Goal: Information Seeking & Learning: Check status

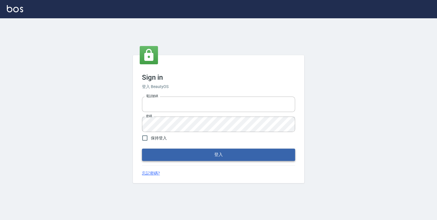
type input "0952331713"
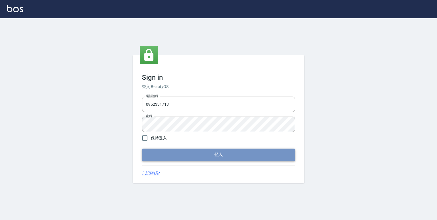
click at [211, 156] on button "登入" at bounding box center [218, 154] width 153 height 12
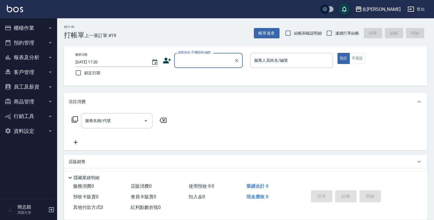
click at [51, 58] on icon "button" at bounding box center [50, 57] width 5 height 5
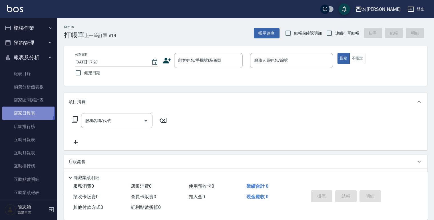
click at [27, 110] on link "店家日報表" at bounding box center [28, 112] width 53 height 13
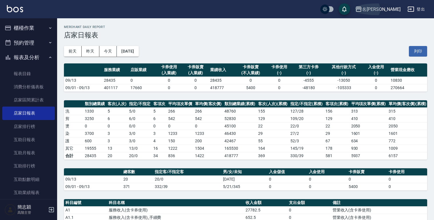
click at [361, 7] on icon "button" at bounding box center [359, 9] width 6 height 5
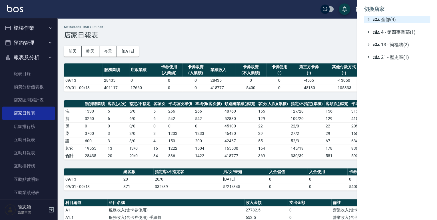
click at [373, 17] on icon at bounding box center [376, 19] width 7 height 7
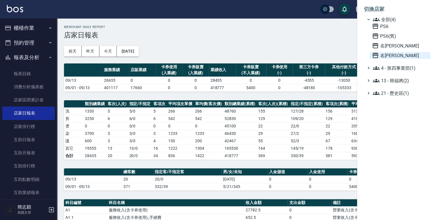
click at [375, 55] on icon at bounding box center [375, 55] width 6 height 5
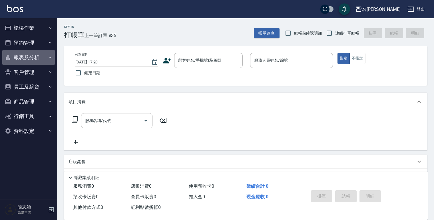
click at [51, 57] on icon "button" at bounding box center [50, 57] width 2 height 1
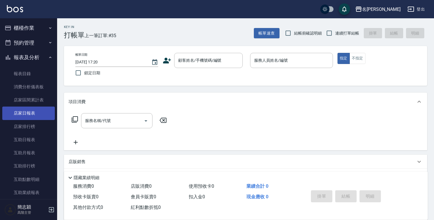
click at [28, 113] on link "店家日報表" at bounding box center [28, 112] width 53 height 13
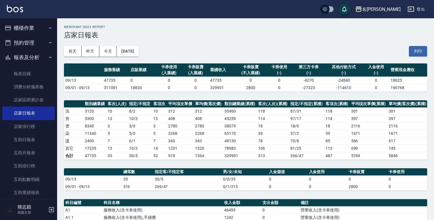
click at [362, 8] on icon "button" at bounding box center [358, 9] width 7 height 7
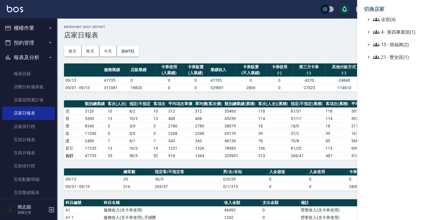
click at [378, 8] on div "切換店家 全部(4) 4 - 第四事業部(1) 13 - 簡福將(2) 21 - 歷史區(1)" at bounding box center [218, 110] width 437 height 220
click at [373, 18] on icon at bounding box center [376, 19] width 7 height 7
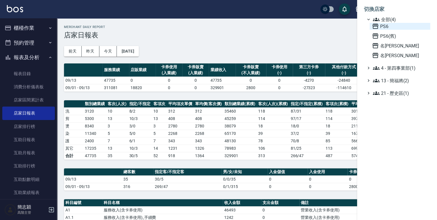
click at [375, 26] on icon at bounding box center [375, 26] width 6 height 5
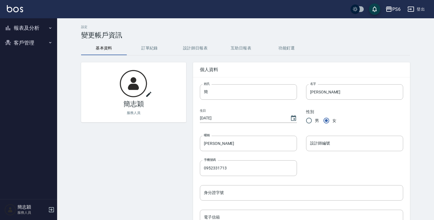
click at [49, 27] on icon "button" at bounding box center [50, 28] width 5 height 5
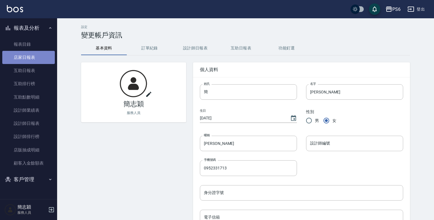
click at [33, 58] on link "店家日報表" at bounding box center [28, 57] width 53 height 13
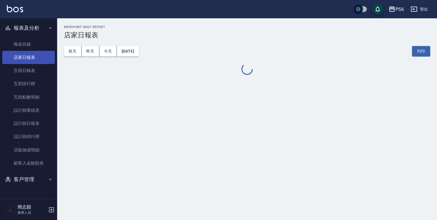
click at [33, 58] on link "店家日報表" at bounding box center [28, 57] width 53 height 13
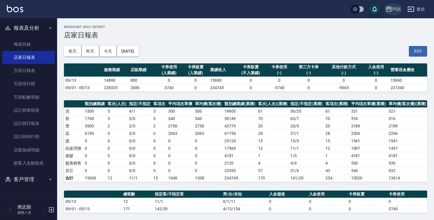
click at [386, 8] on icon "button" at bounding box center [389, 9] width 6 height 5
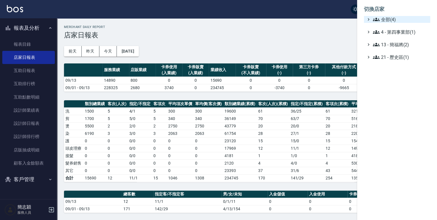
click at [373, 20] on icon at bounding box center [376, 19] width 7 height 3
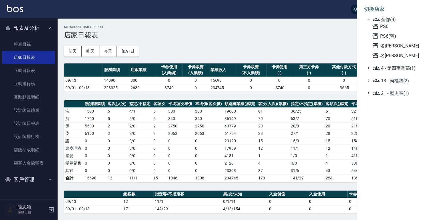
click at [373, 20] on icon at bounding box center [376, 19] width 7 height 3
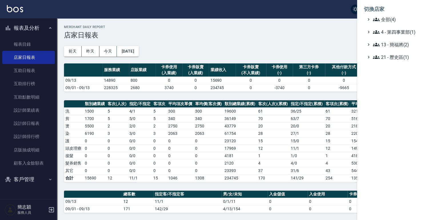
click at [377, 19] on icon at bounding box center [376, 19] width 7 height 7
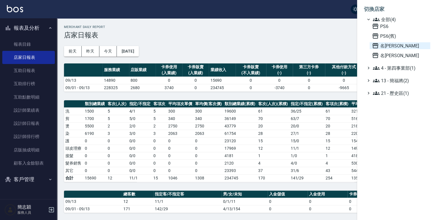
click at [373, 47] on icon at bounding box center [375, 45] width 6 height 5
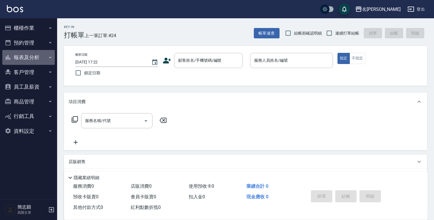
click at [50, 57] on icon "button" at bounding box center [50, 57] width 5 height 5
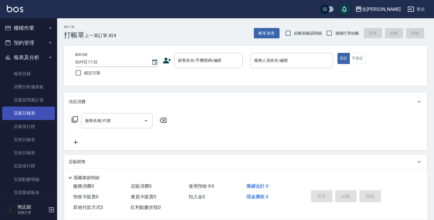
click at [30, 112] on link "店家日報表" at bounding box center [28, 112] width 53 height 13
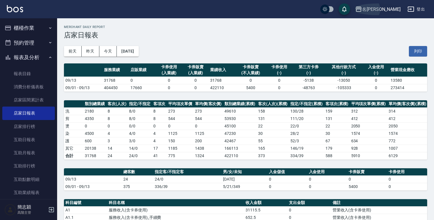
click at [362, 9] on icon "button" at bounding box center [358, 9] width 7 height 7
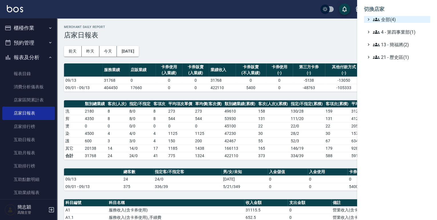
click at [374, 19] on icon at bounding box center [376, 19] width 7 height 7
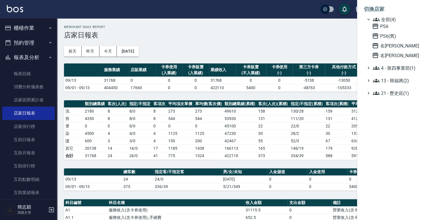
click at [374, 19] on icon at bounding box center [376, 19] width 7 height 7
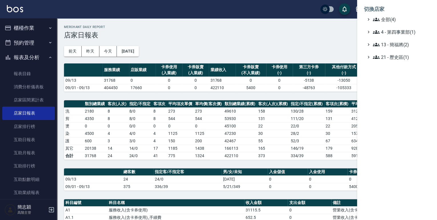
click at [377, 19] on icon at bounding box center [376, 19] width 7 height 7
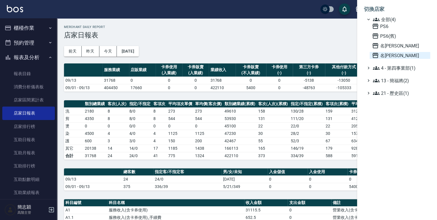
click at [373, 55] on icon at bounding box center [375, 55] width 7 height 7
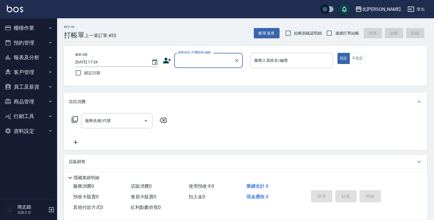
click at [48, 57] on icon "button" at bounding box center [50, 57] width 5 height 5
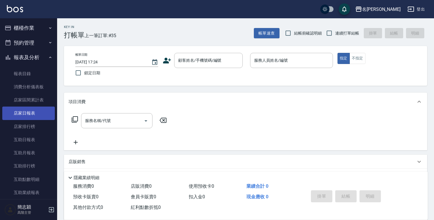
click at [29, 113] on link "店家日報表" at bounding box center [28, 112] width 53 height 13
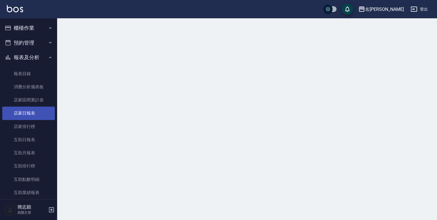
click at [29, 113] on link "店家日報表" at bounding box center [28, 112] width 53 height 13
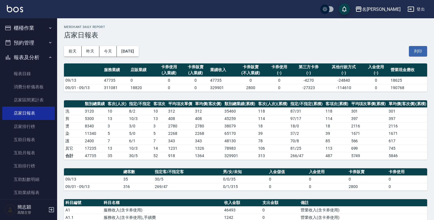
click at [361, 10] on icon "button" at bounding box center [359, 9] width 6 height 5
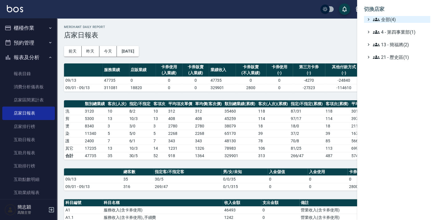
click at [375, 18] on icon at bounding box center [376, 19] width 7 height 7
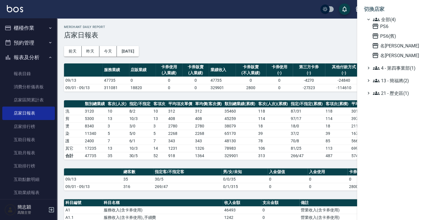
click at [375, 18] on icon at bounding box center [376, 19] width 7 height 7
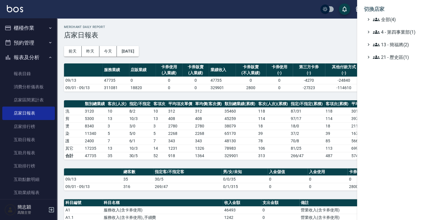
click at [378, 21] on icon at bounding box center [376, 19] width 7 height 7
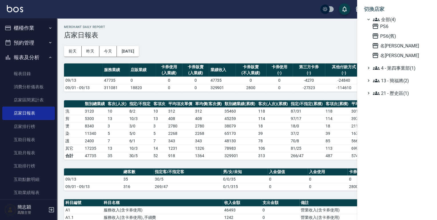
click at [378, 21] on icon at bounding box center [376, 19] width 7 height 7
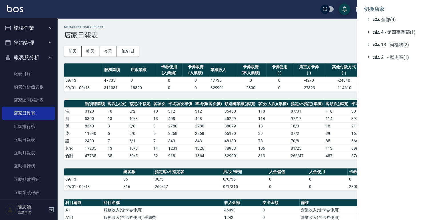
click at [375, 19] on icon at bounding box center [376, 19] width 7 height 7
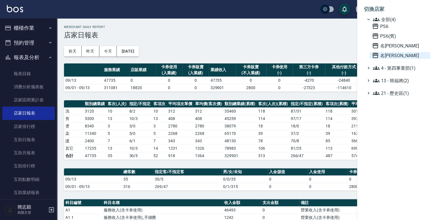
click at [376, 53] on icon at bounding box center [375, 55] width 7 height 7
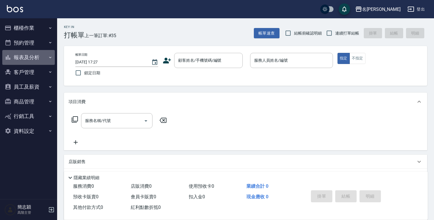
click at [50, 57] on icon "button" at bounding box center [50, 57] width 2 height 1
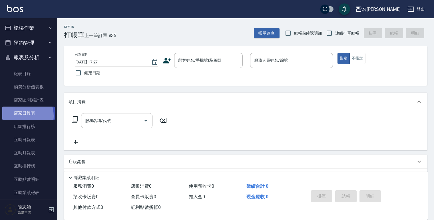
click at [20, 116] on link "店家日報表" at bounding box center [28, 112] width 53 height 13
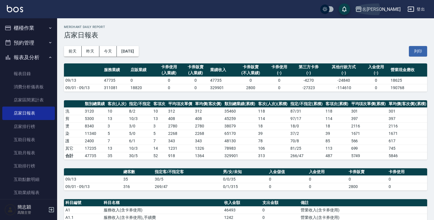
click at [362, 8] on icon "button" at bounding box center [358, 9] width 7 height 7
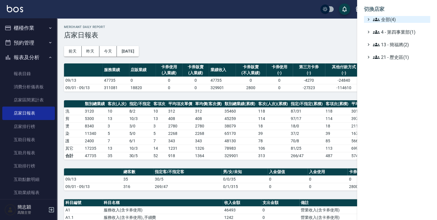
click at [374, 19] on icon at bounding box center [376, 19] width 7 height 3
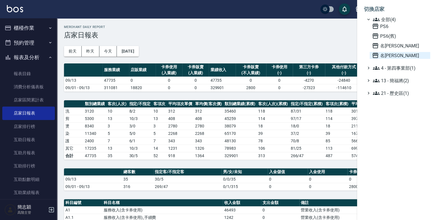
click at [376, 53] on icon at bounding box center [375, 55] width 6 height 5
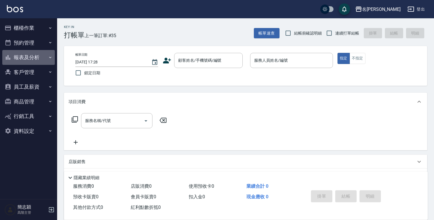
click at [50, 57] on icon "button" at bounding box center [50, 57] width 5 height 5
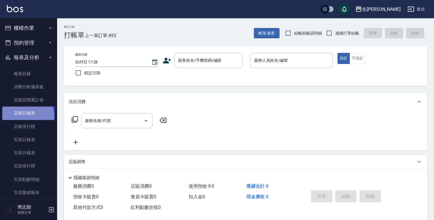
click at [26, 116] on link "店家日報表" at bounding box center [28, 112] width 53 height 13
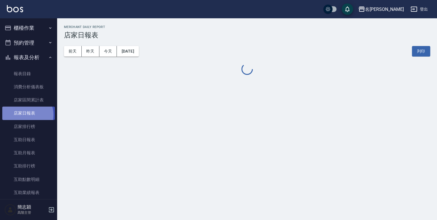
click at [26, 114] on link "店家日報表" at bounding box center [28, 112] width 53 height 13
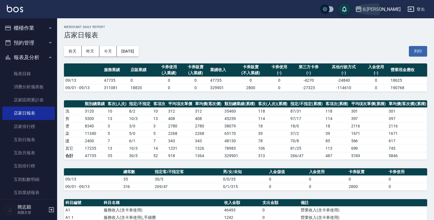
click at [361, 7] on icon "button" at bounding box center [359, 9] width 6 height 5
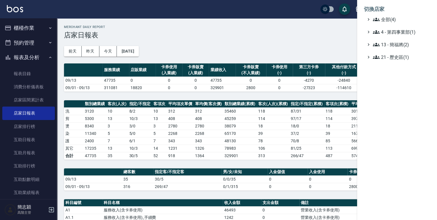
click at [379, 7] on li "切換店家" at bounding box center [397, 9] width 66 height 14
drag, startPoint x: 379, startPoint y: 7, endPoint x: 373, endPoint y: 18, distance: 12.8
click at [373, 18] on icon at bounding box center [376, 19] width 7 height 7
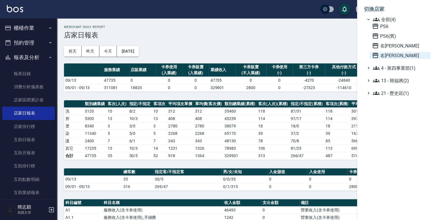
click at [376, 55] on icon at bounding box center [375, 55] width 7 height 7
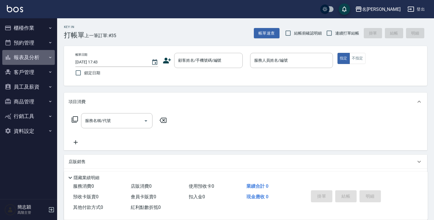
click at [49, 57] on icon "button" at bounding box center [50, 57] width 5 height 5
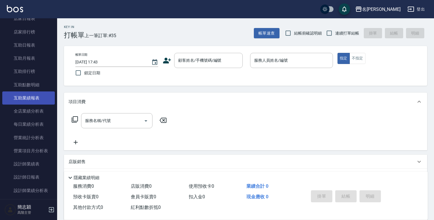
scroll to position [114, 0]
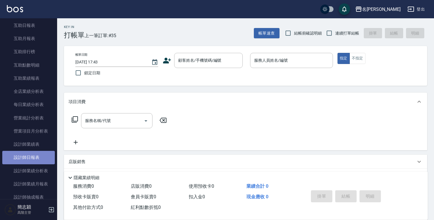
click at [29, 156] on link "設計師日報表" at bounding box center [28, 157] width 53 height 13
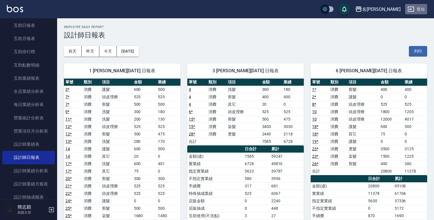
click at [419, 9] on button "登出" at bounding box center [416, 9] width 22 height 11
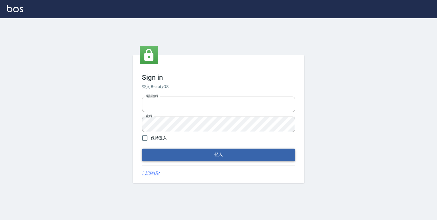
type input "0952331713"
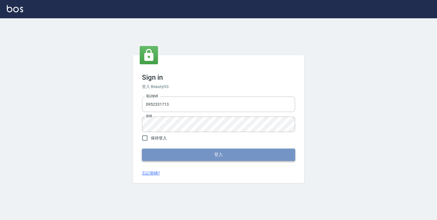
click at [218, 156] on button "登入" at bounding box center [218, 154] width 153 height 12
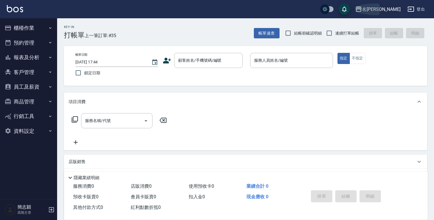
click at [361, 7] on icon "button" at bounding box center [359, 9] width 6 height 5
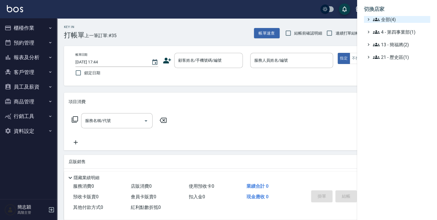
click at [374, 19] on icon at bounding box center [376, 19] width 7 height 3
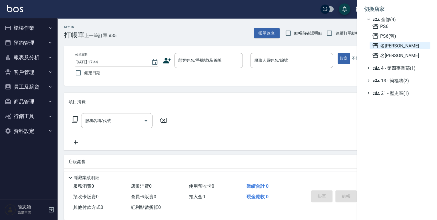
click at [375, 44] on icon at bounding box center [375, 45] width 6 height 5
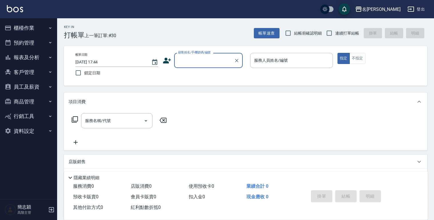
click at [50, 57] on icon "button" at bounding box center [50, 57] width 5 height 5
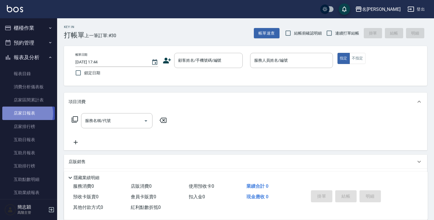
click at [26, 113] on link "店家日報表" at bounding box center [28, 112] width 53 height 13
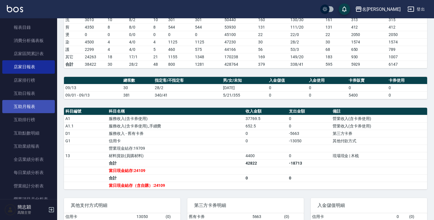
scroll to position [91, 0]
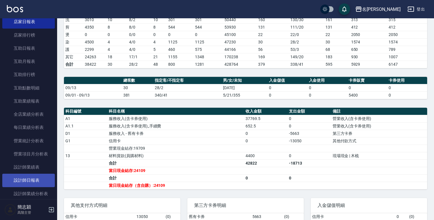
click at [27, 180] on link "設計師日報表" at bounding box center [28, 180] width 53 height 13
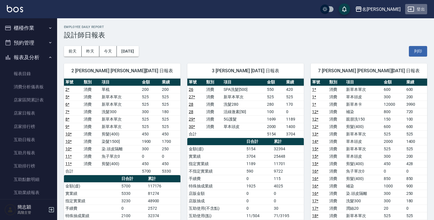
click at [416, 9] on button "登出" at bounding box center [416, 9] width 22 height 11
